Goal: Transaction & Acquisition: Obtain resource

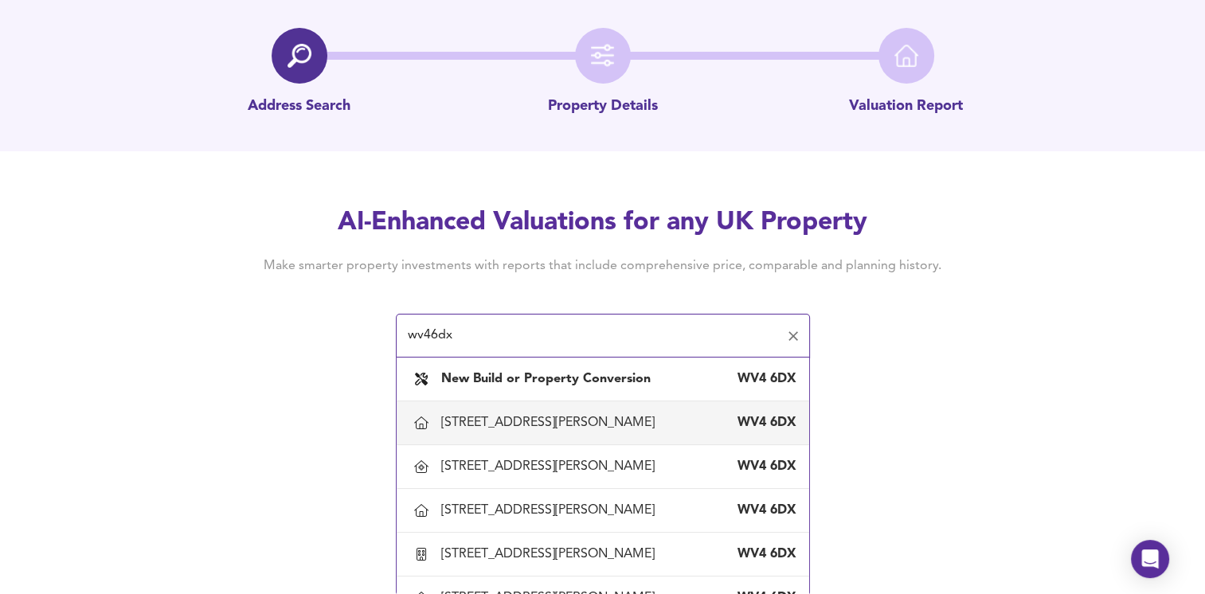
click at [476, 418] on div "[STREET_ADDRESS][PERSON_NAME]" at bounding box center [551, 423] width 220 height 18
type input "[STREET_ADDRESS][PERSON_NAME]"
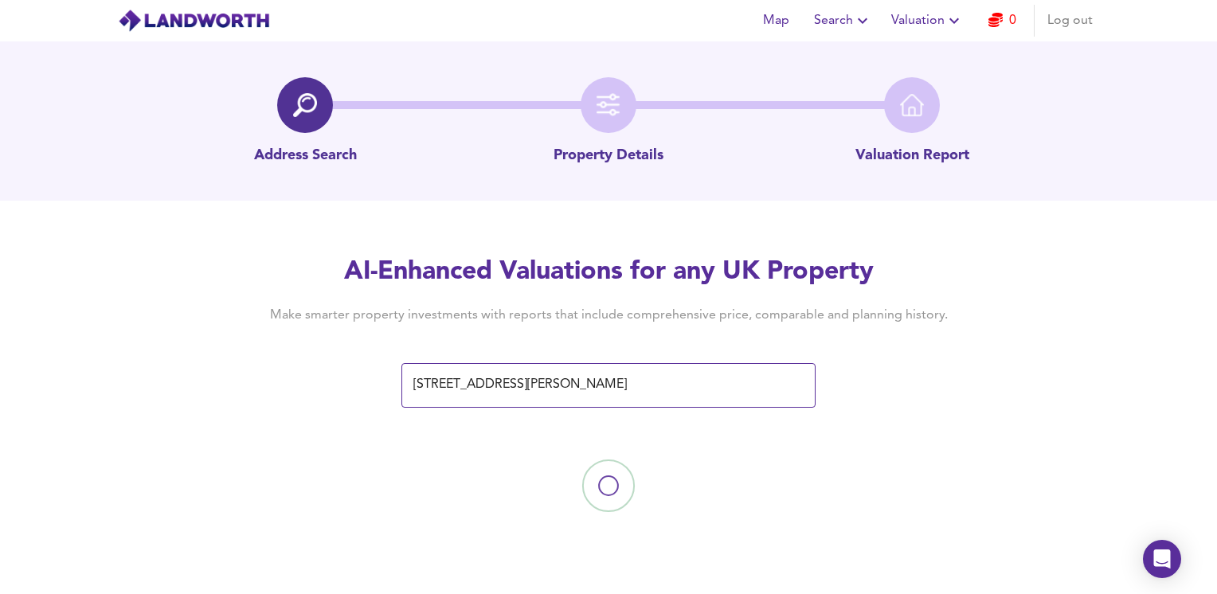
click at [997, 315] on div "AI-Enhanced Valuations for any UK Property Make smarter property investments wi…" at bounding box center [608, 330] width 1217 height 151
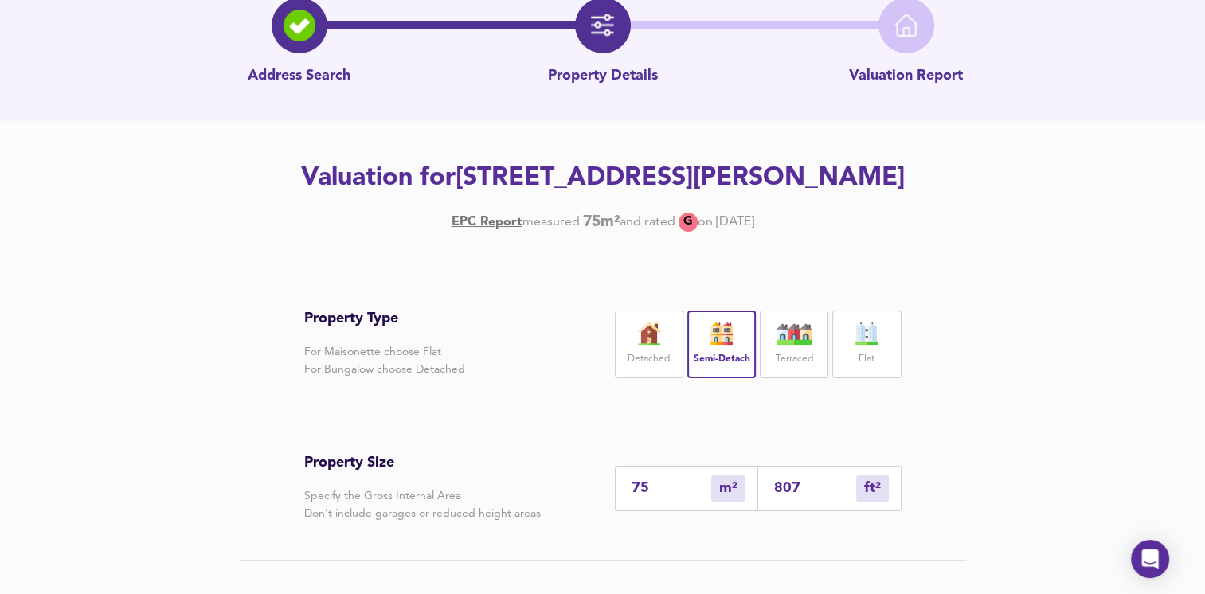
scroll to position [239, 0]
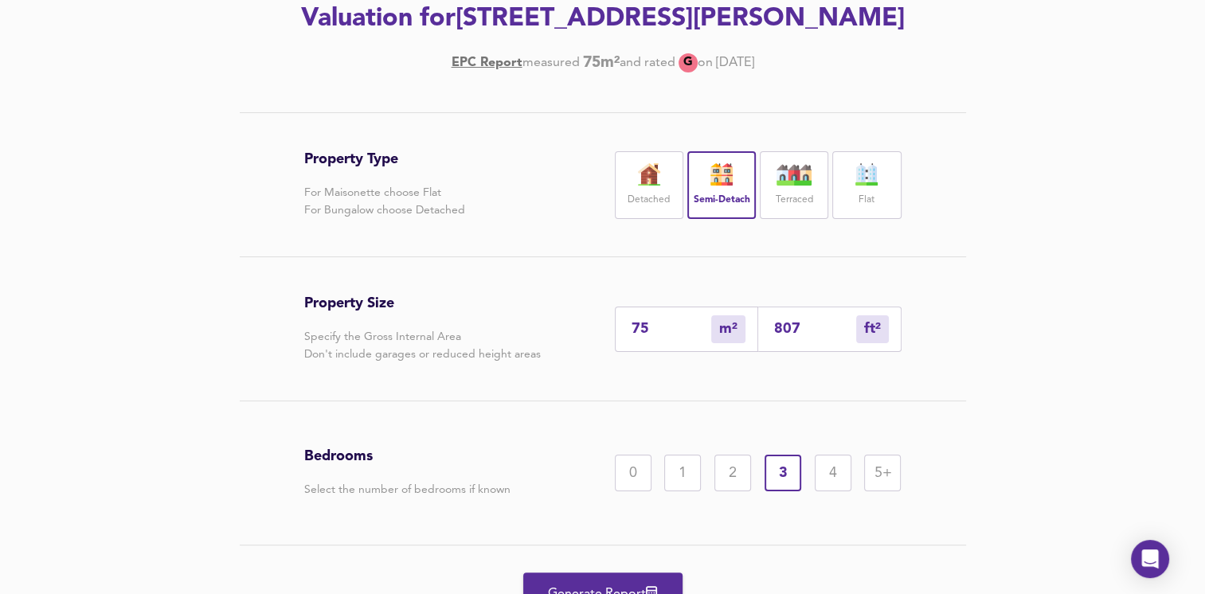
drag, startPoint x: 666, startPoint y: 332, endPoint x: 581, endPoint y: 333, distance: 85.2
click at [581, 333] on div "Property Size Specify the Gross Internal Area Don't include garages or reduced …" at bounding box center [602, 328] width 597 height 143
type input "1"
type input "11"
type input "15"
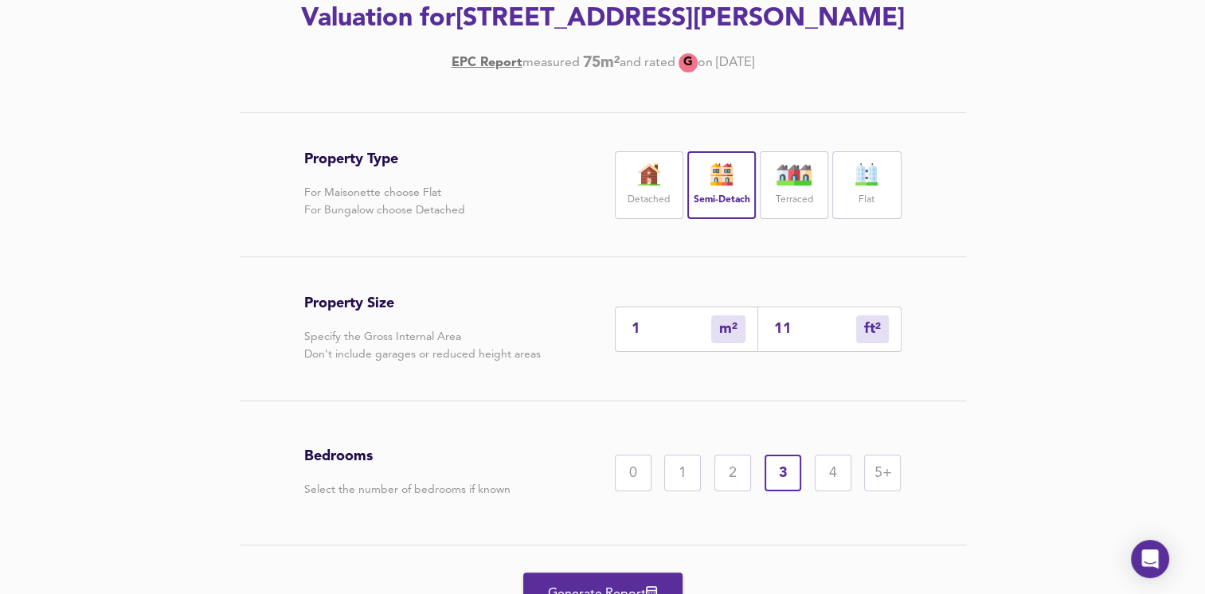
type input "161"
type input "150"
type input "1615"
type input "150"
click at [882, 486] on div "5+" at bounding box center [882, 473] width 37 height 37
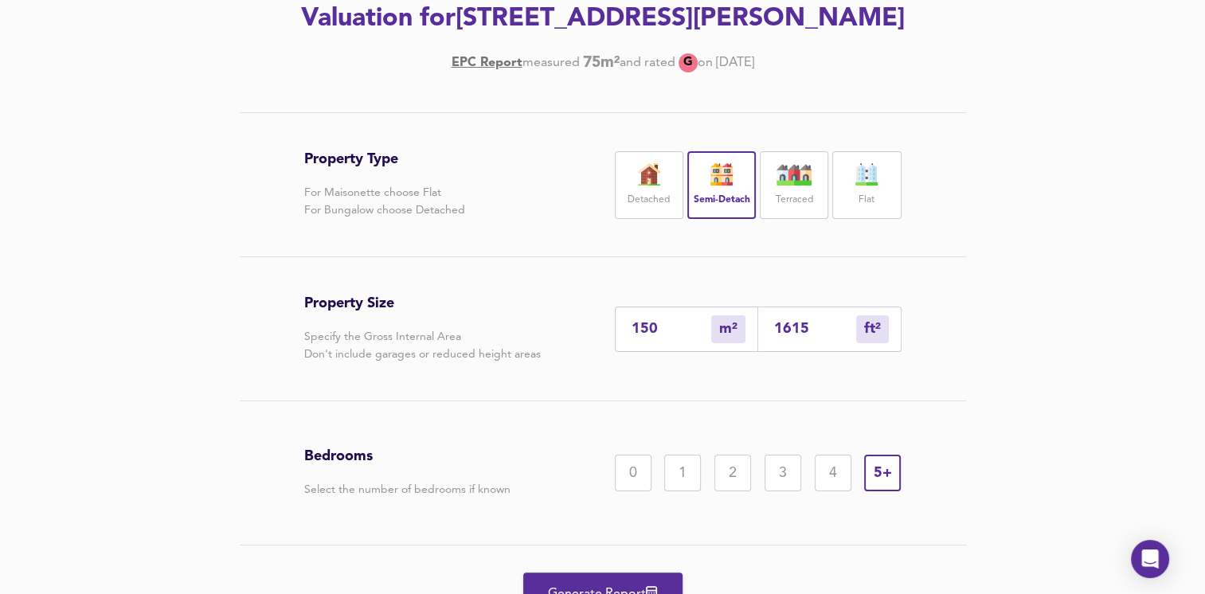
click at [902, 291] on div "Property Type For Maisonette choose Flat For Bungalow choose Detached Detached …" at bounding box center [603, 377] width 765 height 530
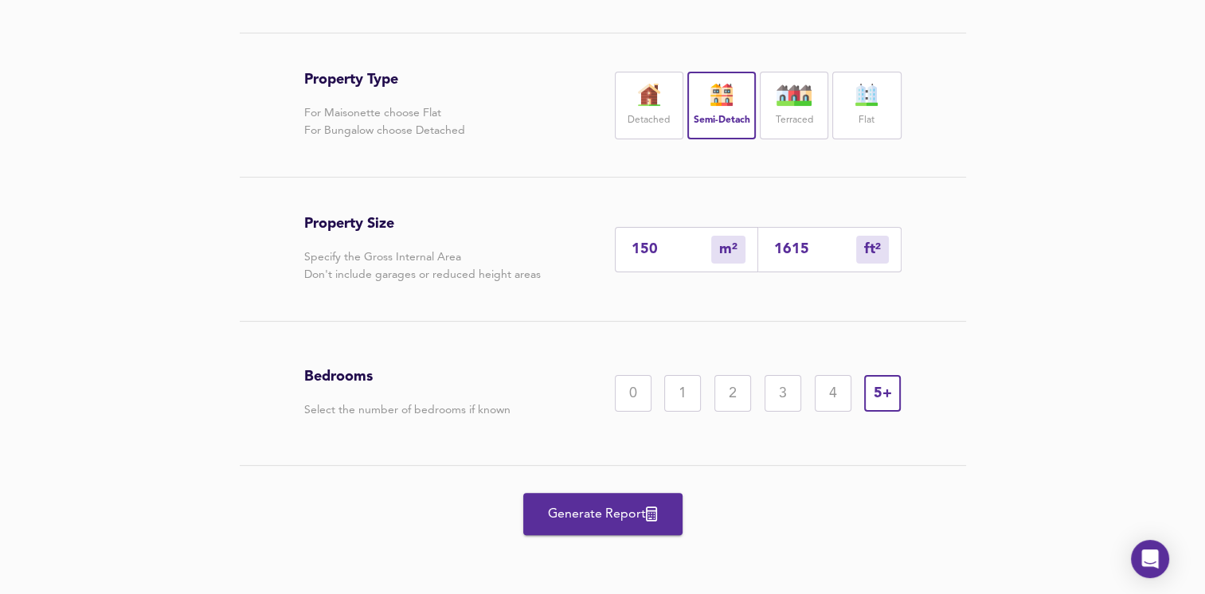
click at [621, 520] on span "Generate Report" at bounding box center [602, 514] width 127 height 22
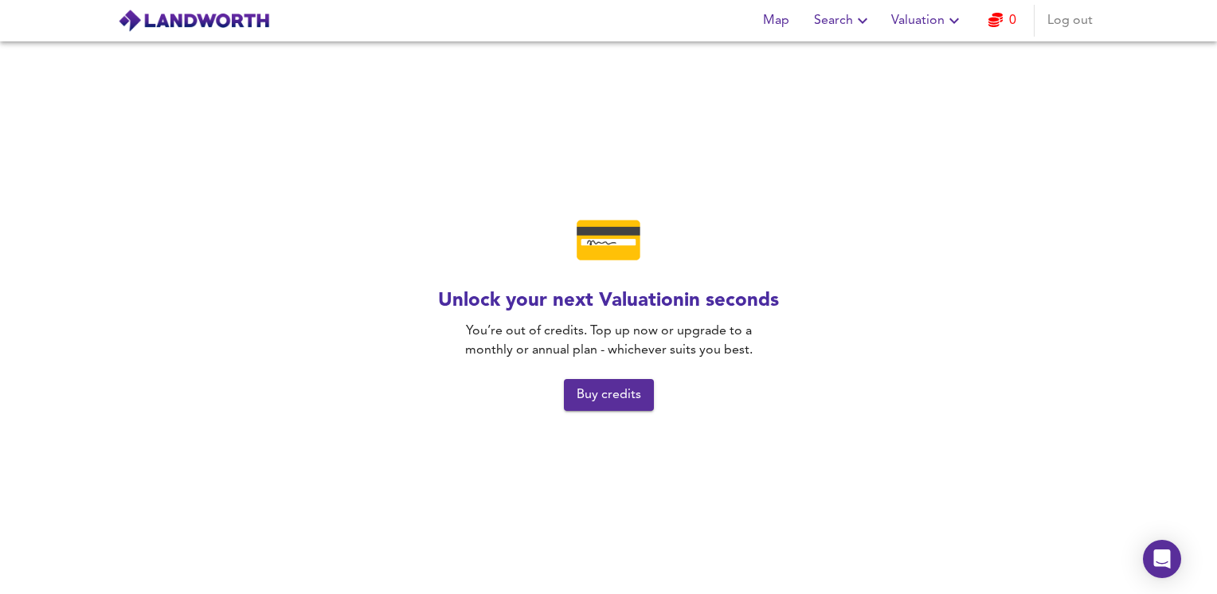
click at [617, 403] on span "Buy credits" at bounding box center [609, 395] width 65 height 22
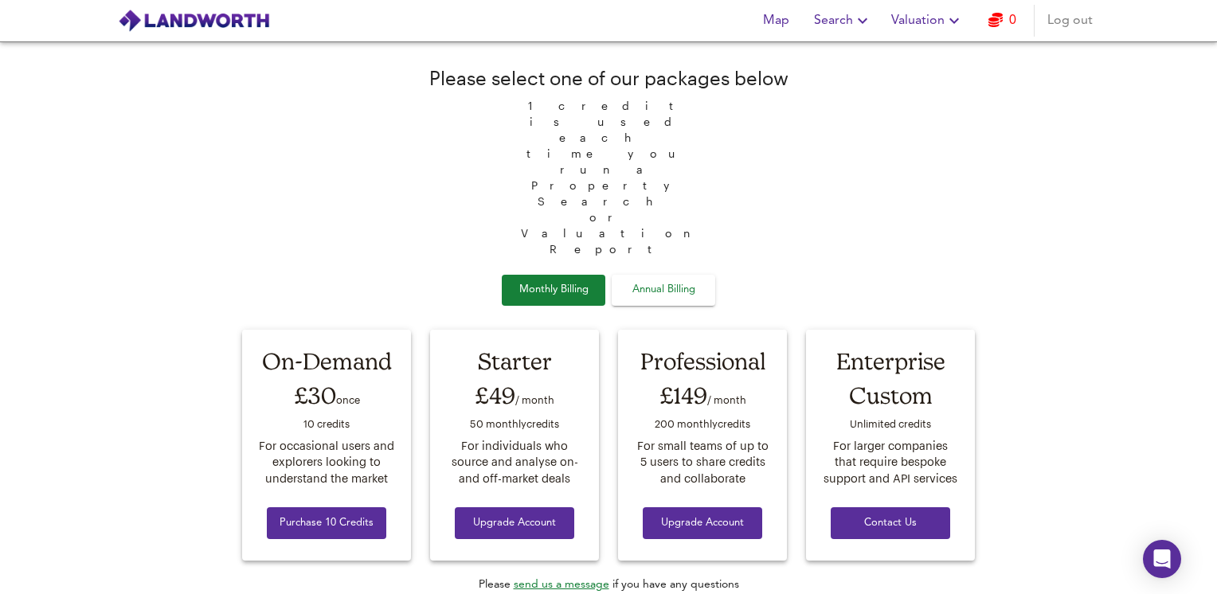
click at [354, 515] on span "Purchase 10 Credits" at bounding box center [327, 524] width 94 height 18
click at [1099, 332] on div "You have 10 credit s available 1 credit is used each time you run a Property Se…" at bounding box center [608, 317] width 1217 height 553
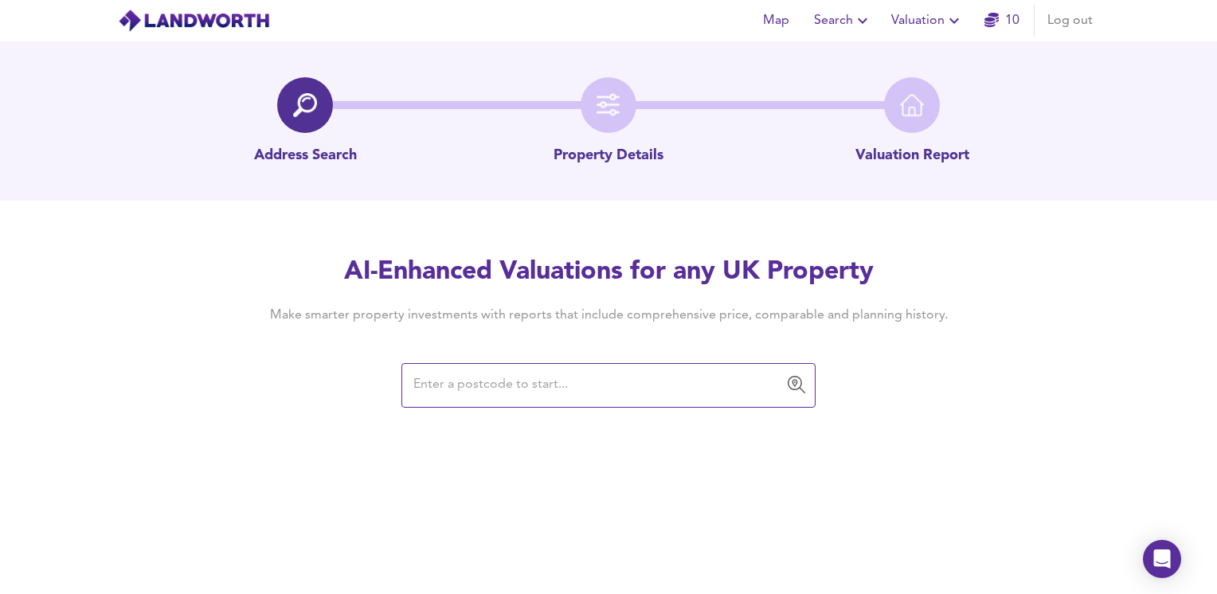
click at [495, 390] on input "text" at bounding box center [597, 385] width 376 height 30
type input "b"
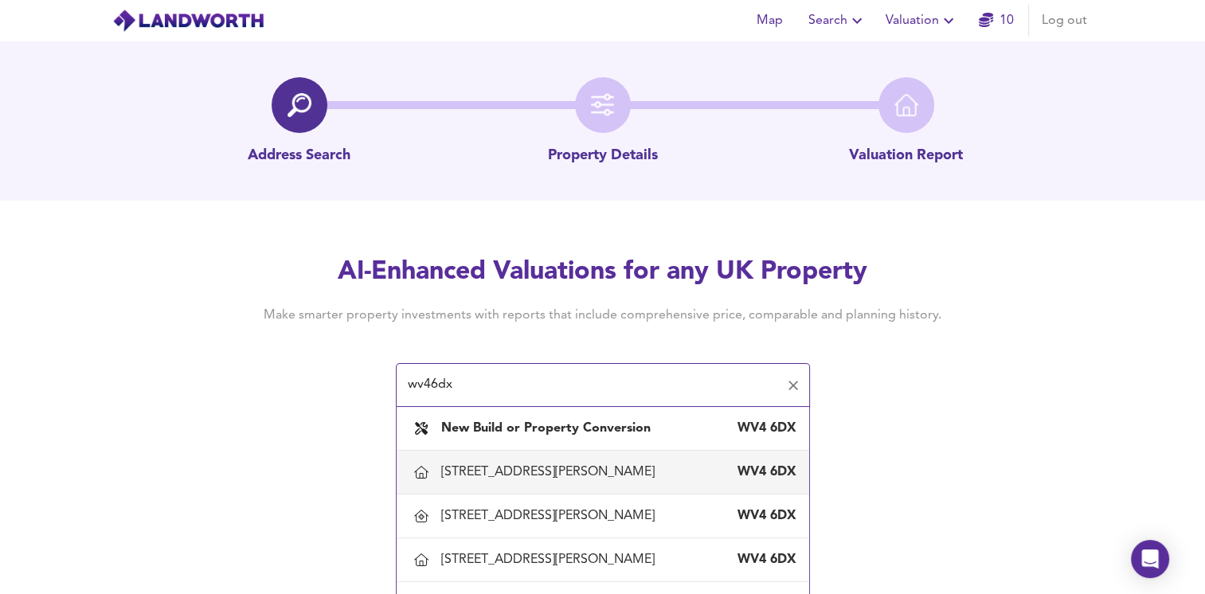
click at [565, 460] on div "[STREET_ADDRESS][PERSON_NAME]" at bounding box center [602, 472] width 387 height 33
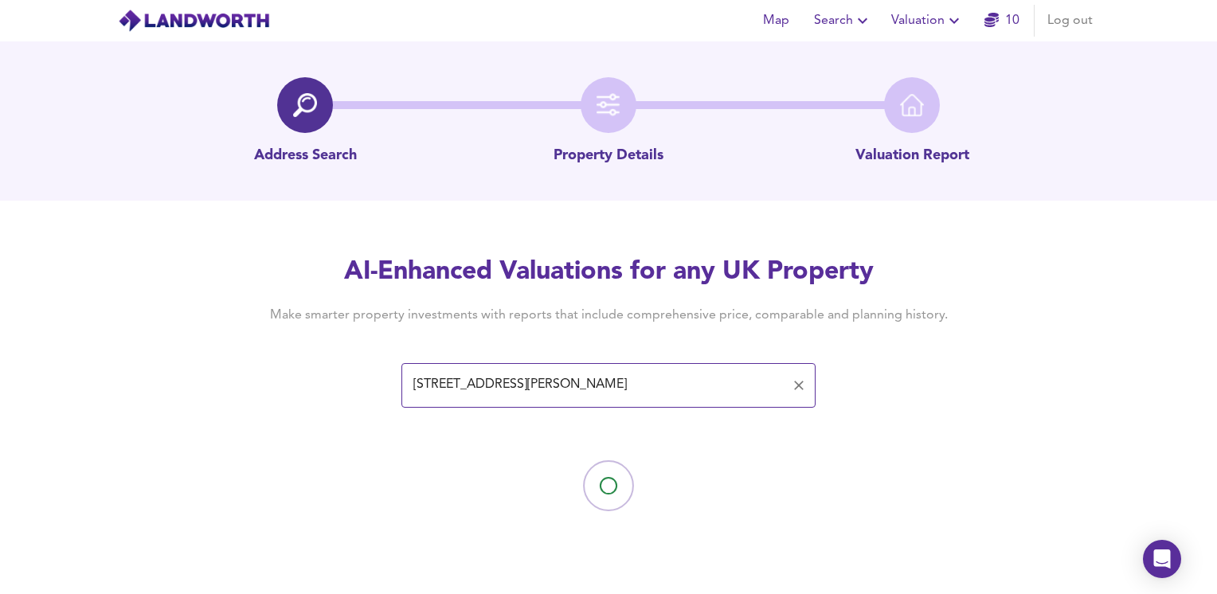
type input "[STREET_ADDRESS][PERSON_NAME]"
click at [1071, 384] on div "AI-Enhanced Valuations for any UK Property Make smarter property investments wi…" at bounding box center [608, 330] width 1217 height 151
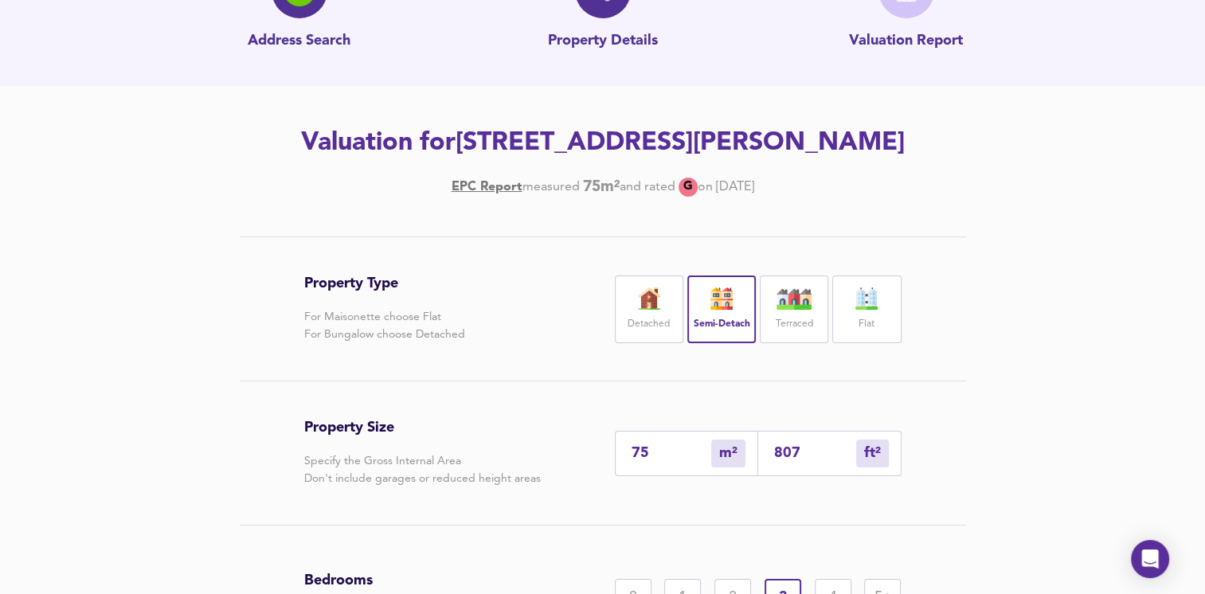
scroll to position [239, 0]
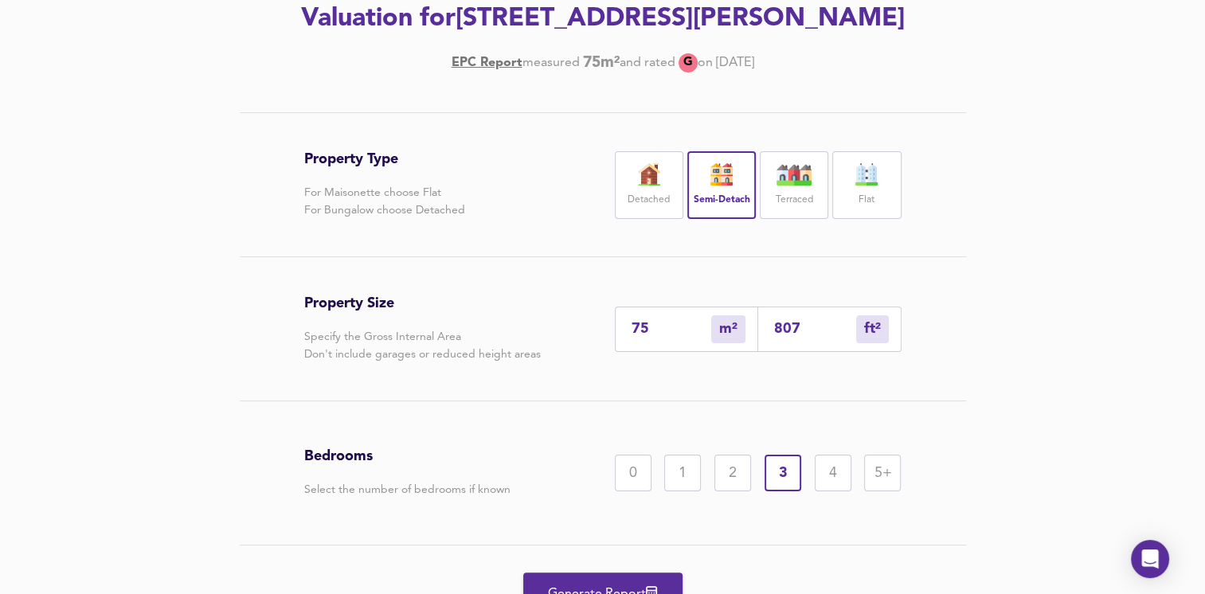
drag, startPoint x: 673, startPoint y: 327, endPoint x: 523, endPoint y: 349, distance: 152.1
click at [523, 349] on div "Property Size Specify the Gross Internal Area Don't include garages or reduced …" at bounding box center [602, 328] width 597 height 143
type input "1"
type input "11"
type input "15"
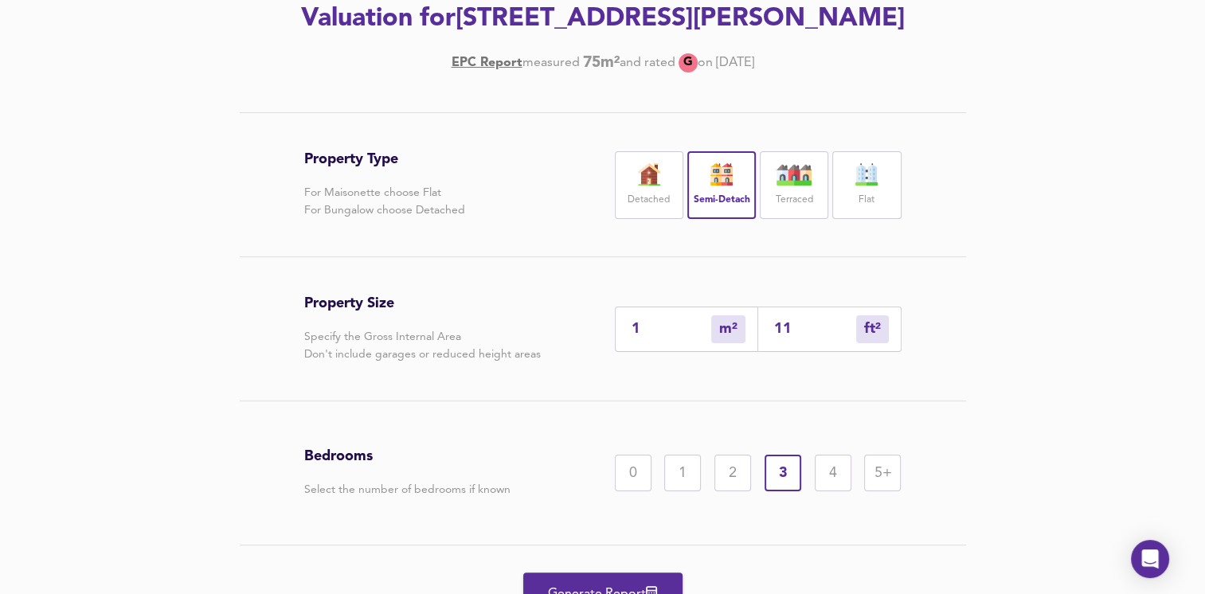
type input "161"
type input "150"
type input "1615"
type input "150"
click at [868, 464] on div "5+" at bounding box center [882, 473] width 37 height 37
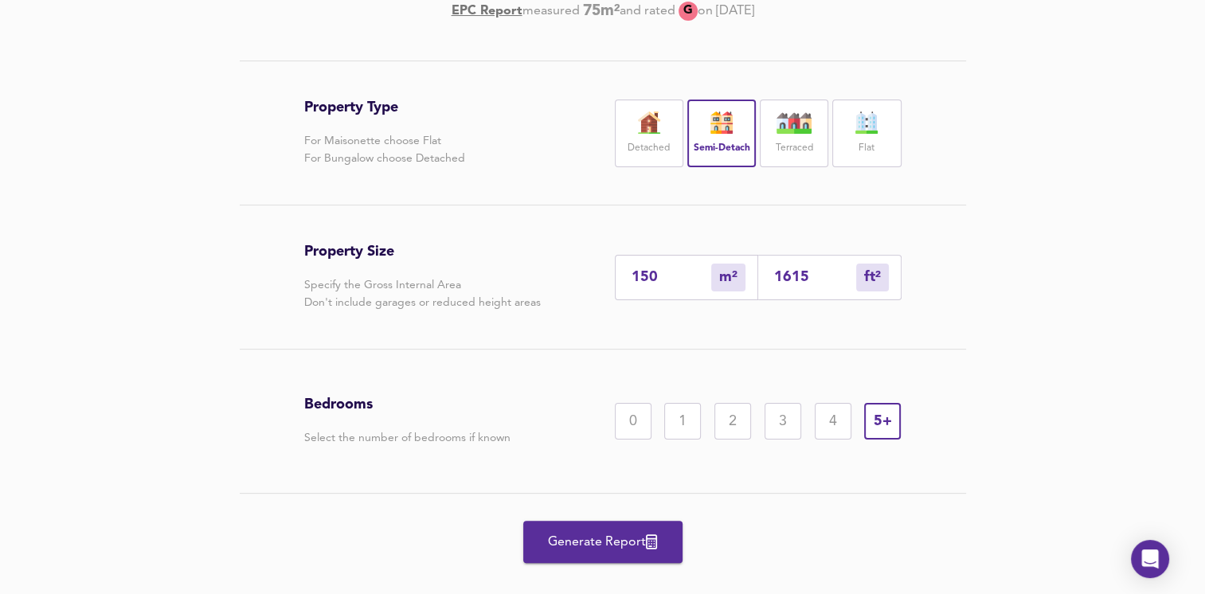
scroll to position [319, 0]
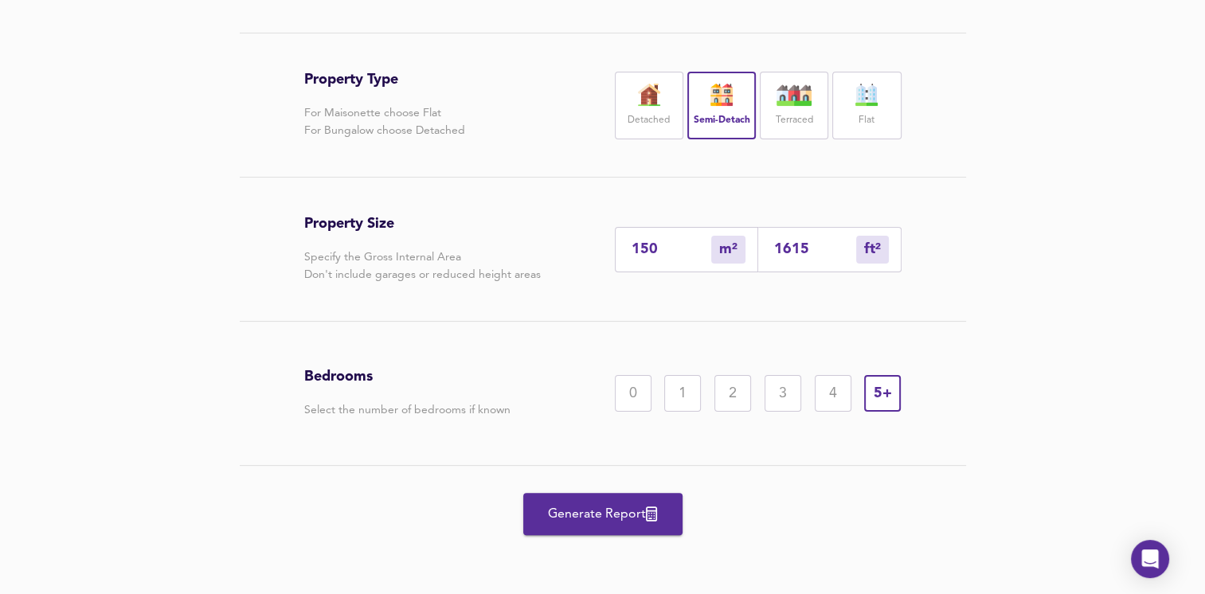
click at [625, 511] on span "Generate Report" at bounding box center [602, 514] width 127 height 22
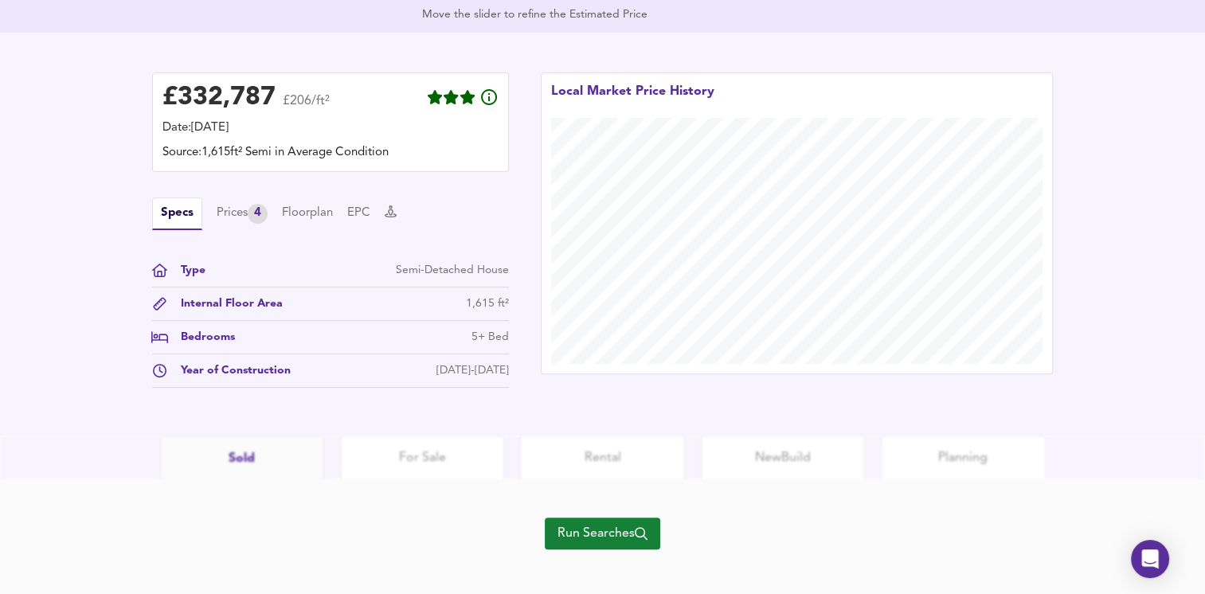
scroll to position [437, 0]
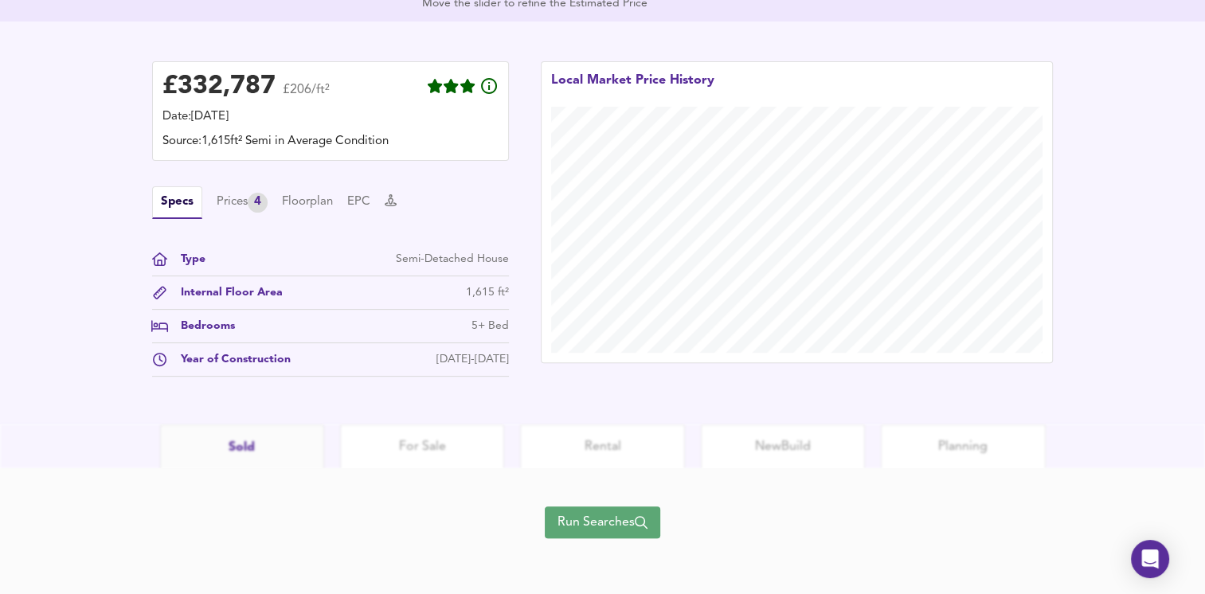
click at [621, 518] on span "Run Searches" at bounding box center [603, 522] width 90 height 22
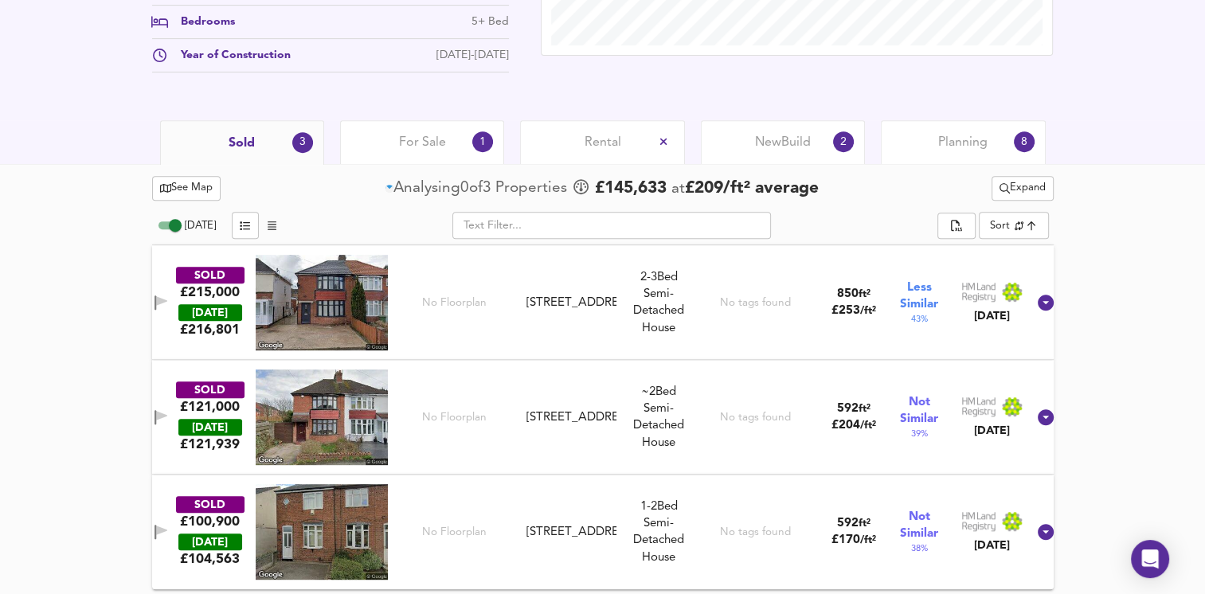
scroll to position [667, 0]
click at [398, 140] on div "For Sale 1" at bounding box center [422, 141] width 164 height 44
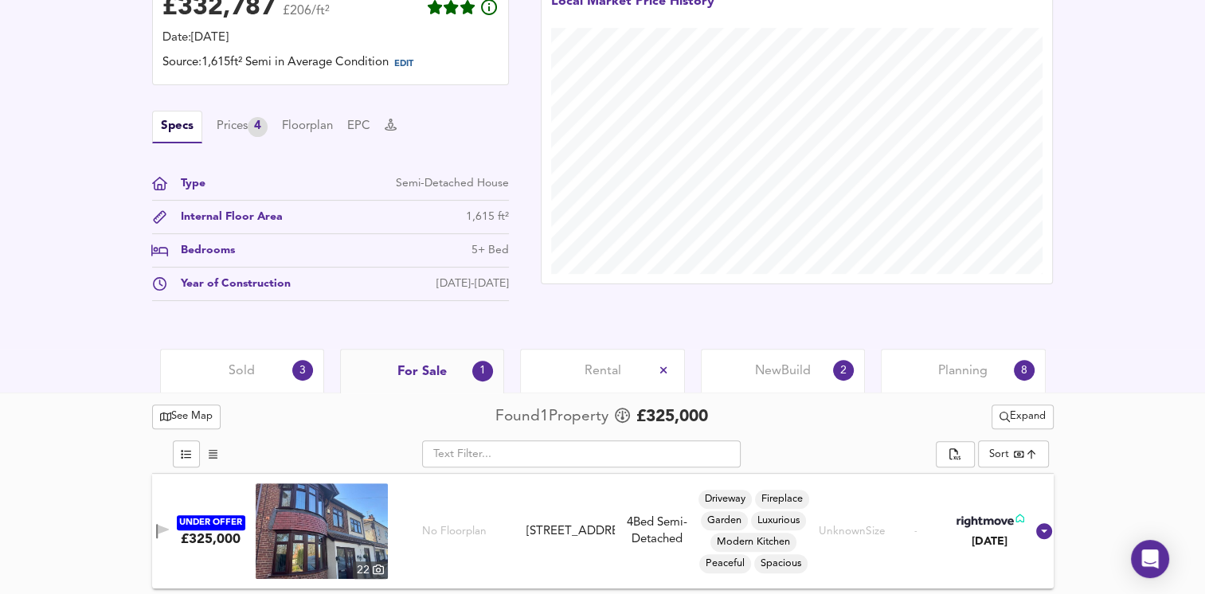
click at [592, 375] on span "Rental" at bounding box center [603, 371] width 37 height 18
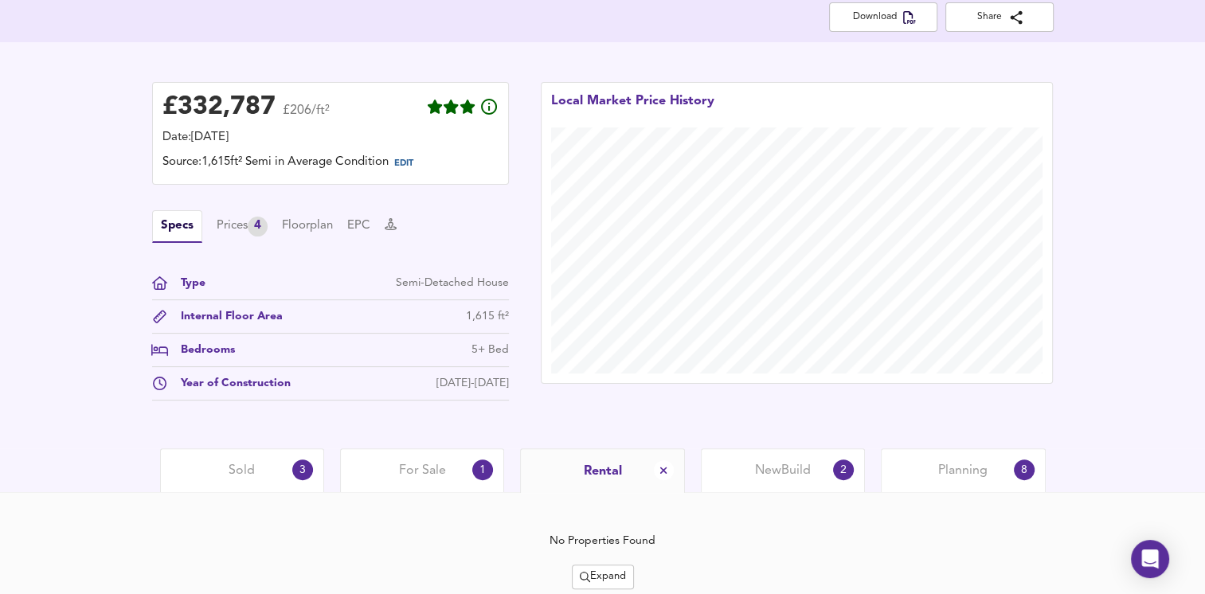
scroll to position [394, 0]
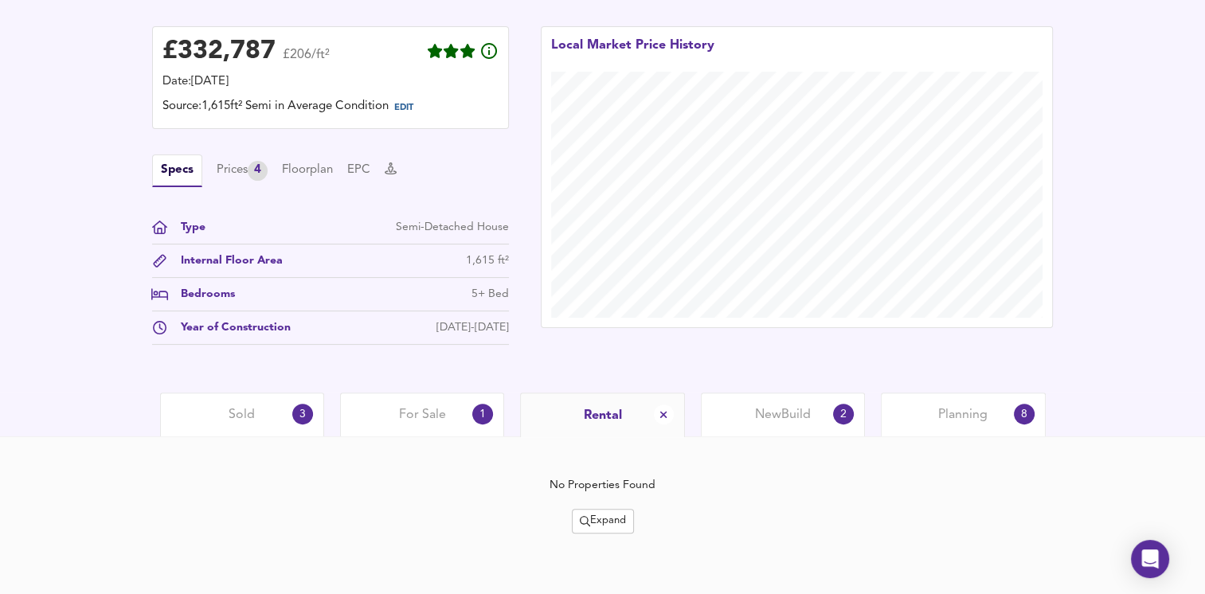
click at [601, 524] on span "Expand" at bounding box center [603, 521] width 46 height 18
click at [766, 421] on span "New Build" at bounding box center [783, 415] width 56 height 18
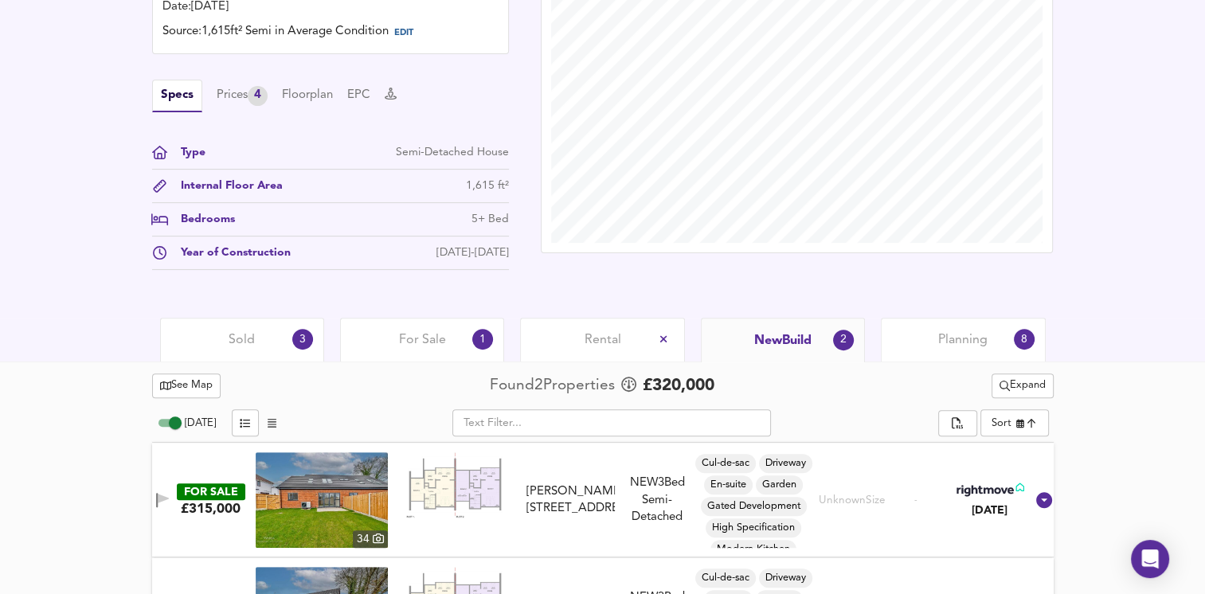
scroll to position [552, 0]
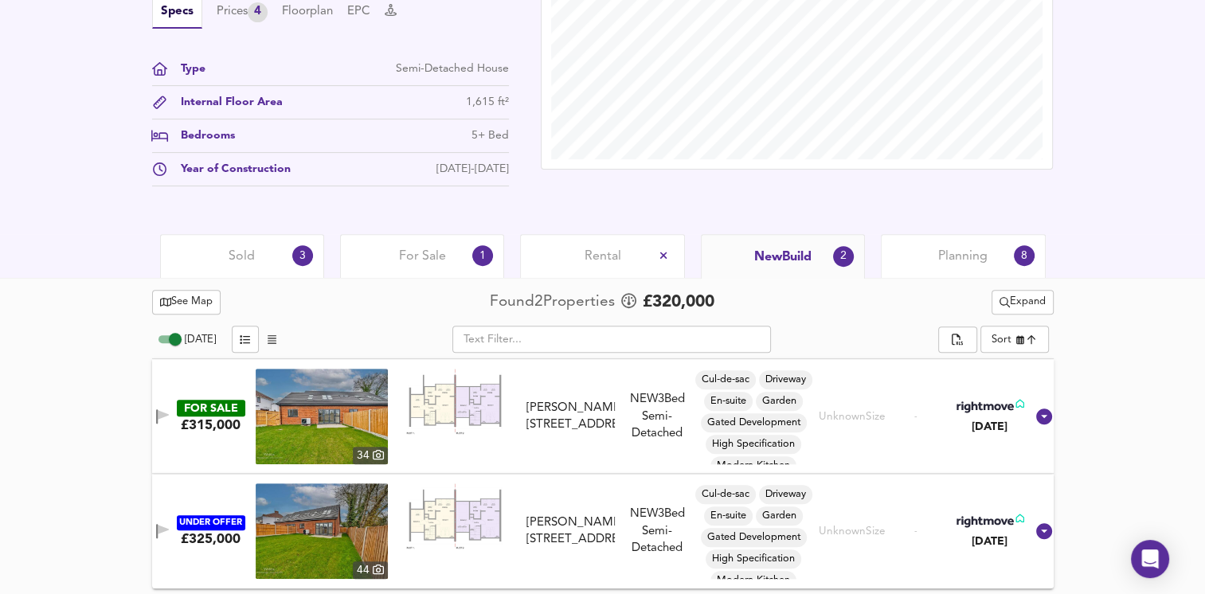
click at [331, 518] on img at bounding box center [322, 532] width 132 height 96
click at [964, 261] on span "Planning" at bounding box center [962, 257] width 49 height 18
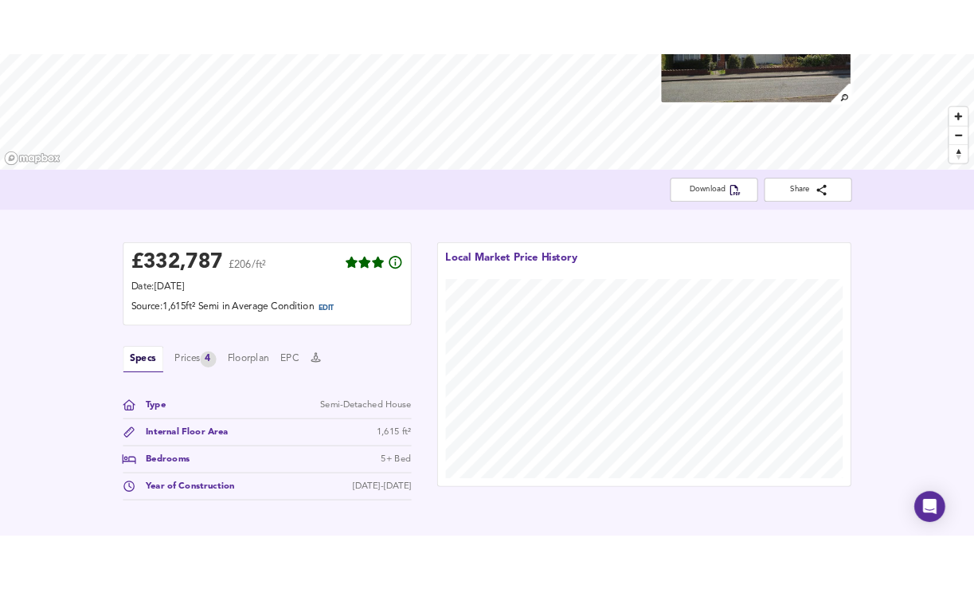
scroll to position [108, 0]
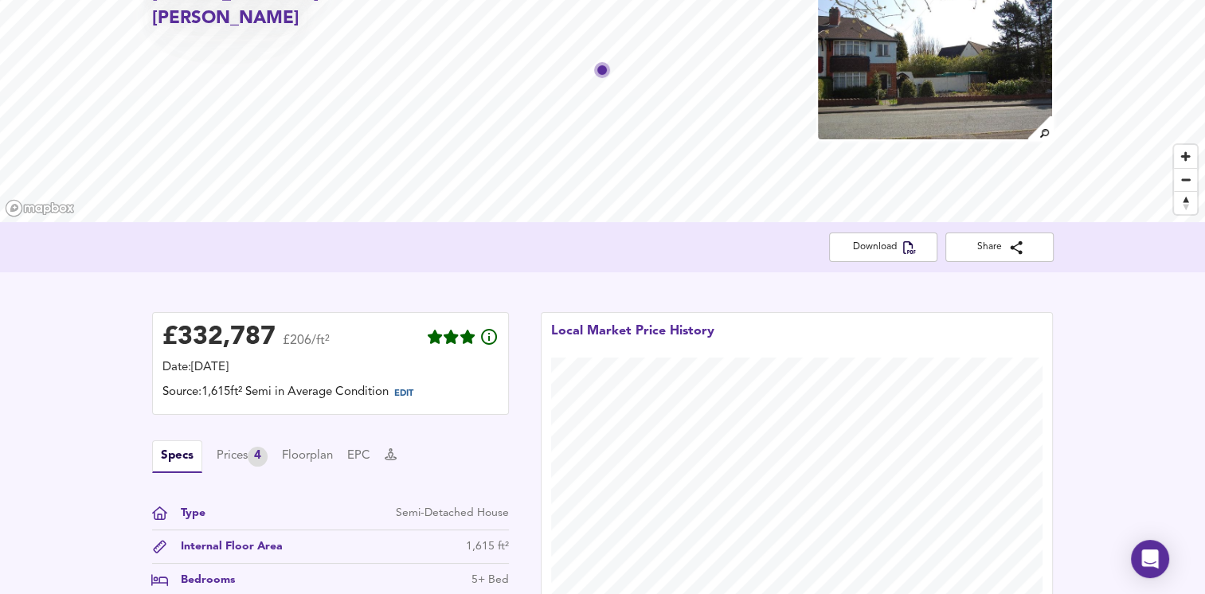
click at [890, 246] on span "Download" at bounding box center [883, 247] width 83 height 17
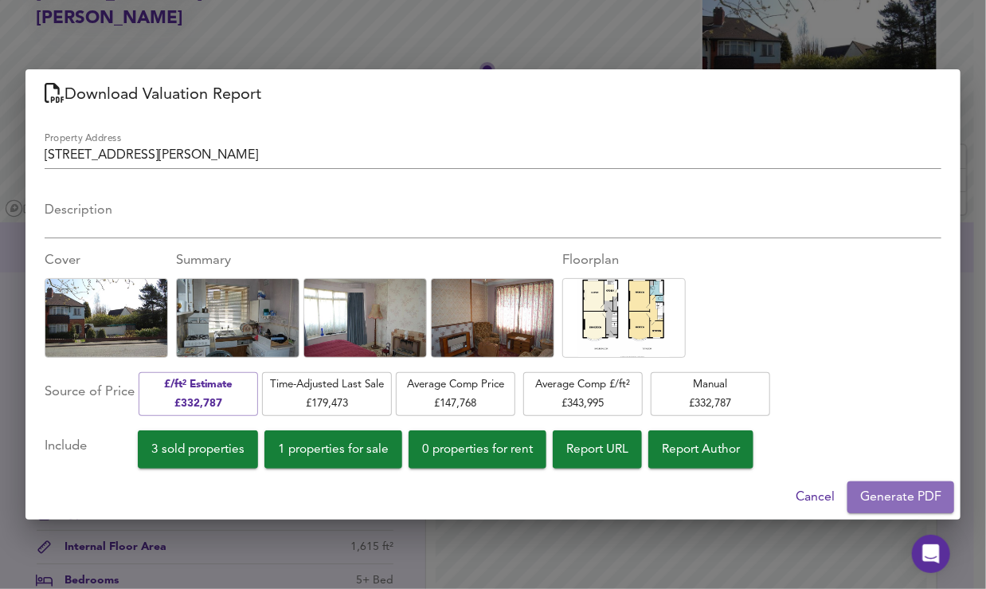
click at [883, 507] on span "Generate PDF" at bounding box center [900, 497] width 81 height 22
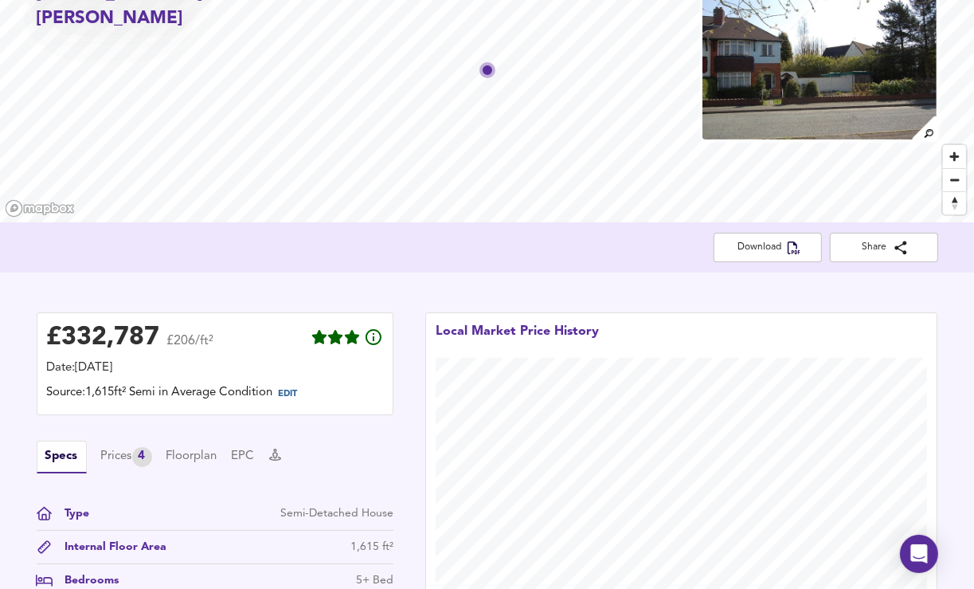
drag, startPoint x: 129, startPoint y: 25, endPoint x: 145, endPoint y: 12, distance: 20.4
click at [129, 25] on h2 "[STREET_ADDRESS][PERSON_NAME]" at bounding box center [181, 7] width 288 height 50
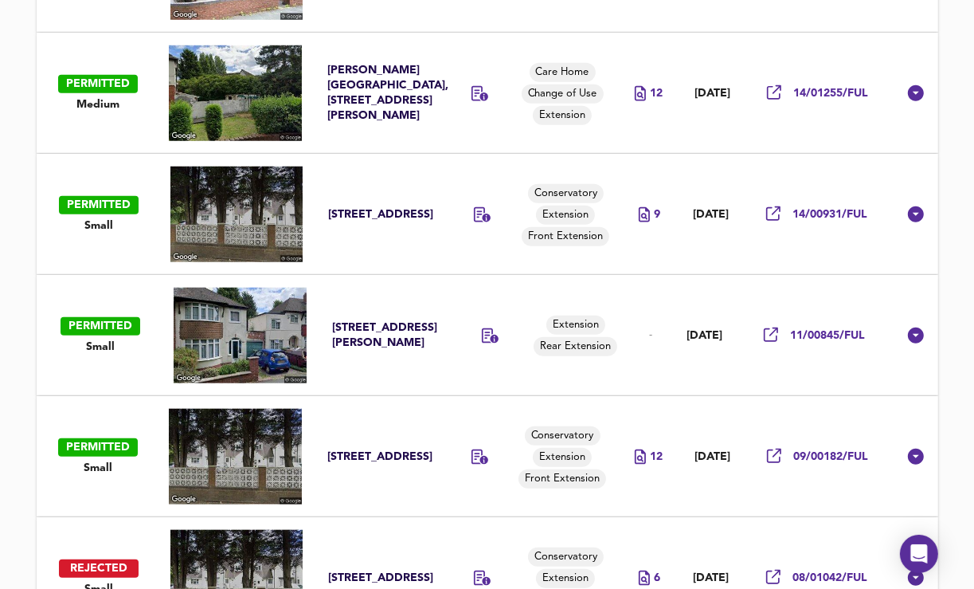
scroll to position [1125, 0]
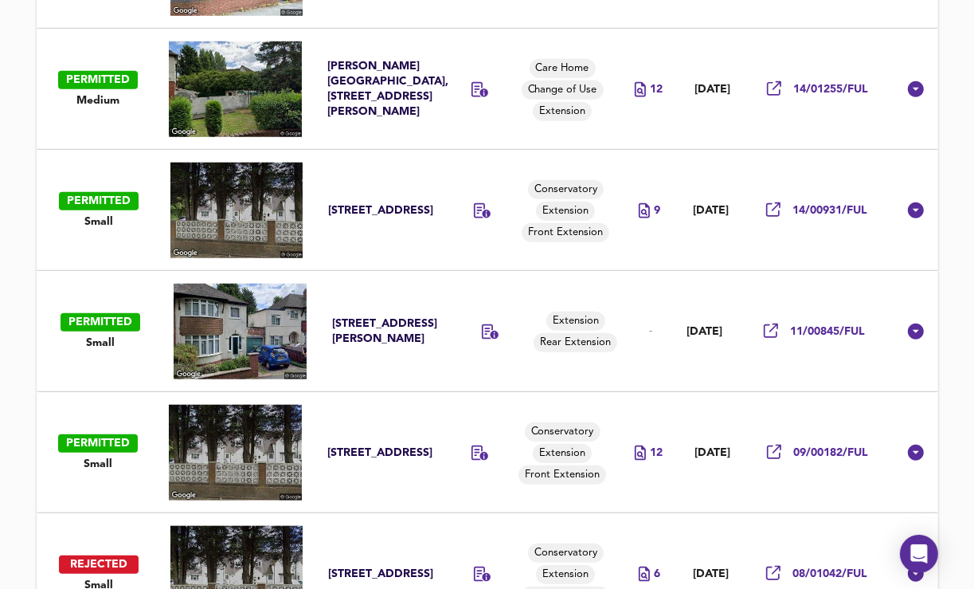
drag, startPoint x: 335, startPoint y: 129, endPoint x: 617, endPoint y: 174, distance: 284.8
click at [335, 119] on div "[PERSON_NAME][GEOGRAPHIC_DATA], [STREET_ADDRESS][PERSON_NAME]" at bounding box center [381, 89] width 108 height 61
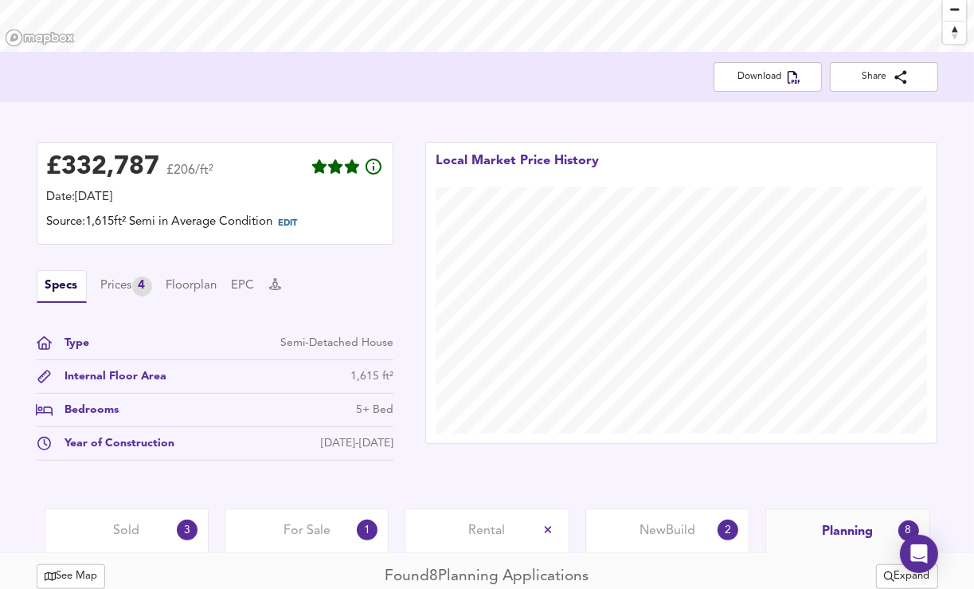
scroll to position [0, 0]
